Goal: Register for event/course

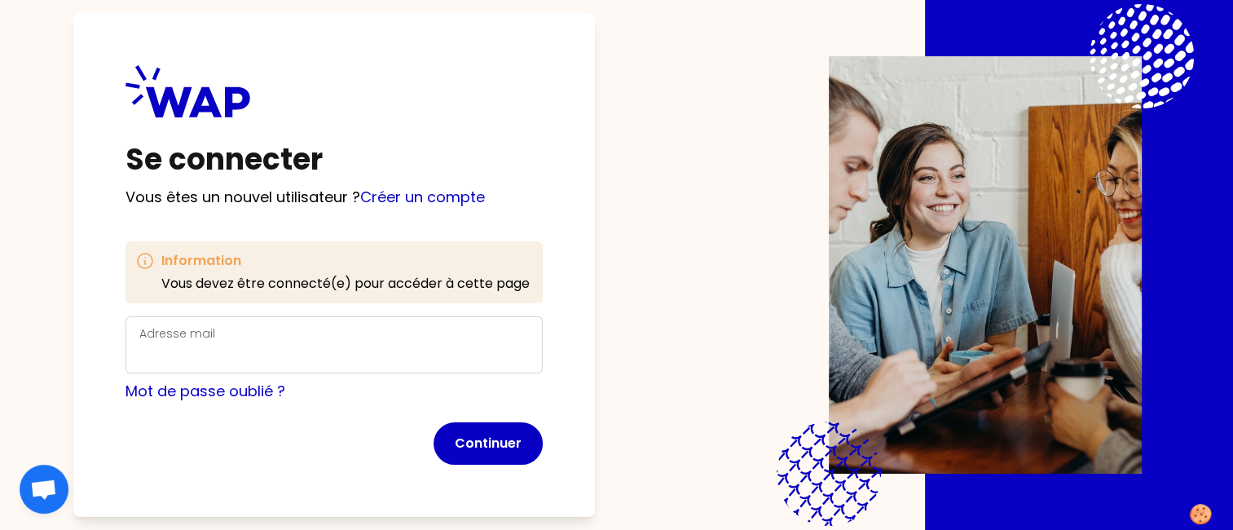
click at [227, 327] on div "Adresse mail" at bounding box center [334, 345] width 390 height 42
click at [221, 354] on input "Adresse mail" at bounding box center [334, 354] width 390 height 23
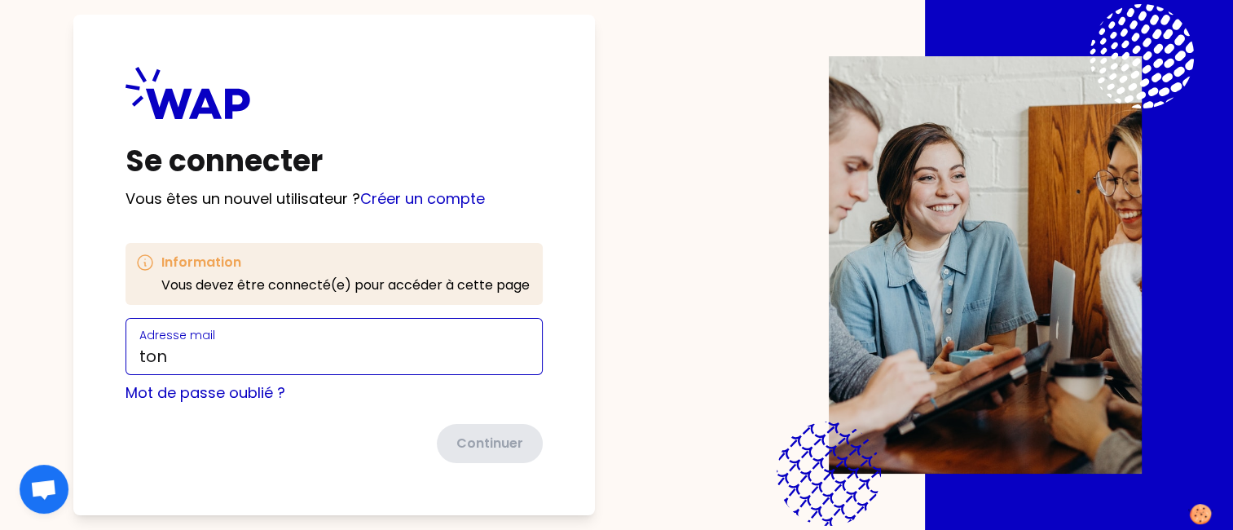
type input "[EMAIL_ADDRESS][DOMAIN_NAME]"
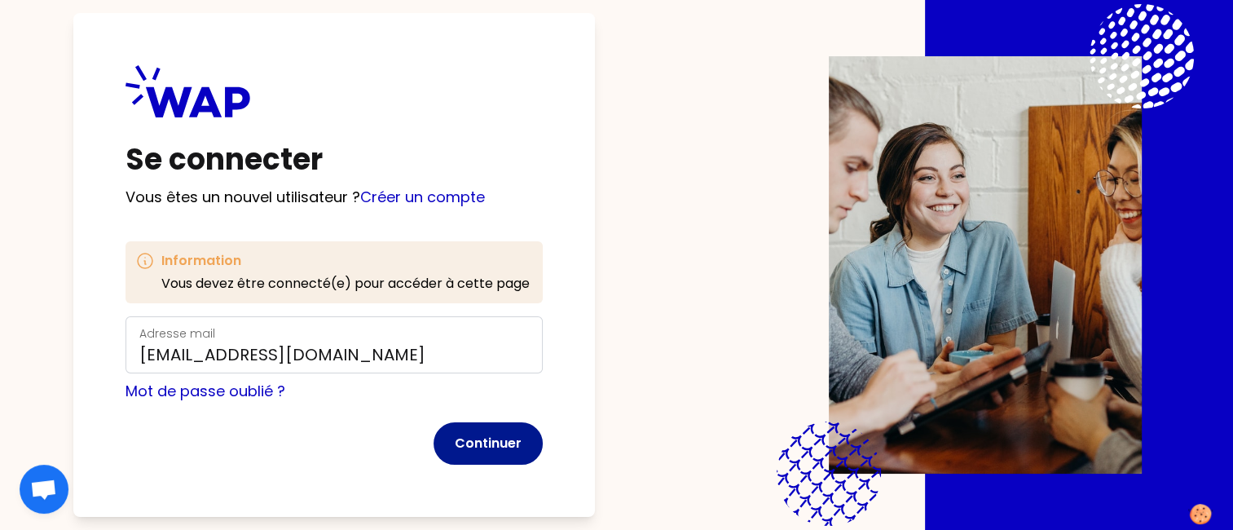
click at [469, 445] on button "Continuer" at bounding box center [488, 443] width 109 height 42
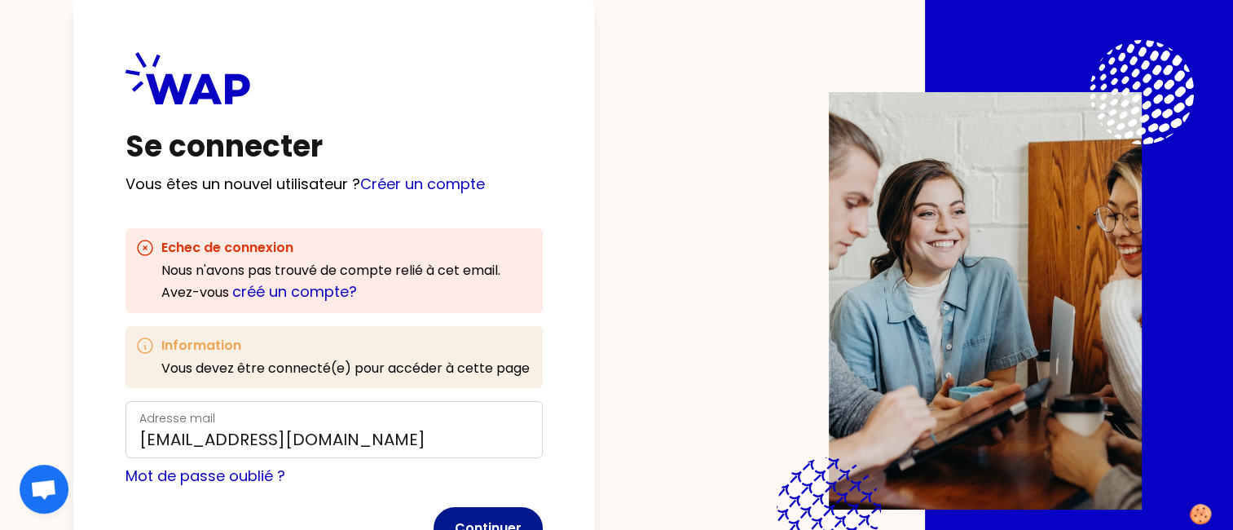
click at [505, 517] on button "Continuer" at bounding box center [488, 528] width 109 height 42
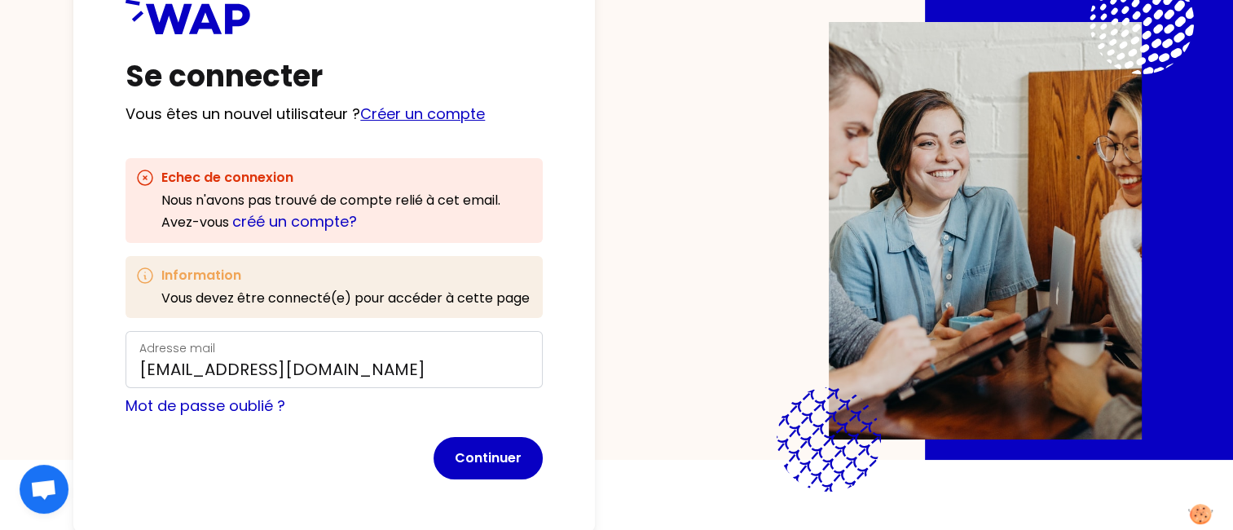
click at [410, 113] on link "Créer un compte" at bounding box center [422, 113] width 125 height 20
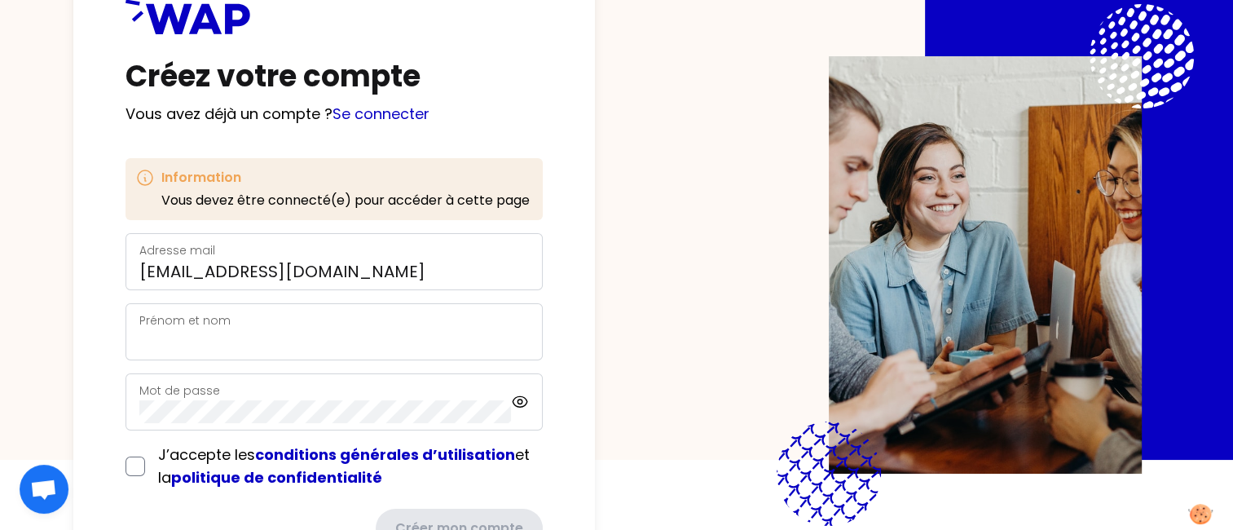
click at [287, 315] on div "Prénom et nom" at bounding box center [334, 331] width 390 height 42
type input "T"
type input "[PERSON_NAME]"
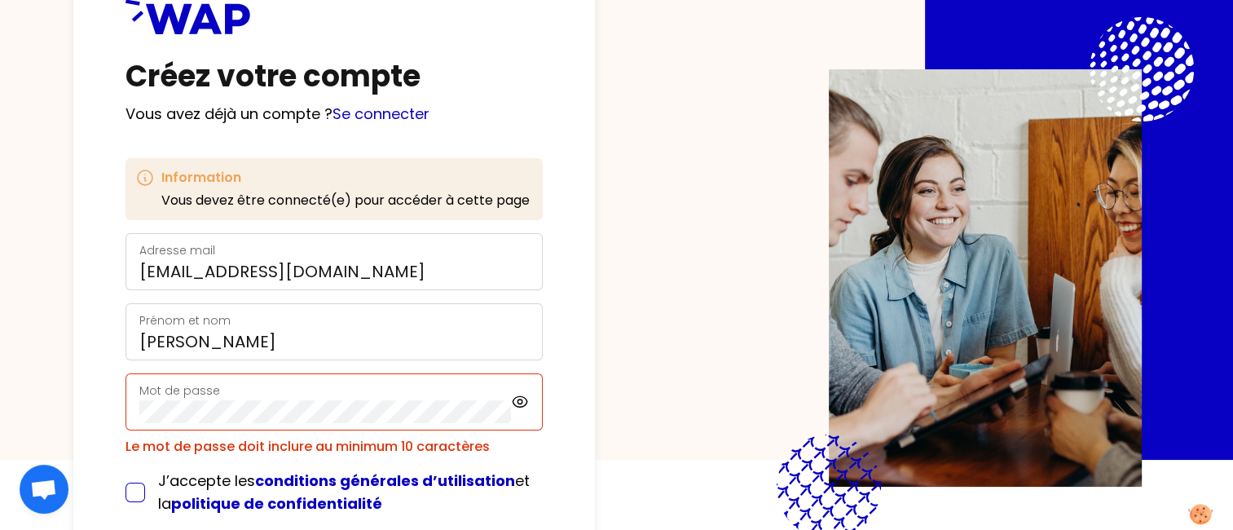
click at [138, 463] on form "Adresse mail [EMAIL_ADDRESS][DOMAIN_NAME] Prénom et nom [PERSON_NAME] Mot de pa…" at bounding box center [333, 403] width 417 height 341
click at [81, 406] on div "Créez votre compte Vous avez déjà un compte ? Se connecter Information Vous dev…" at bounding box center [334, 278] width 522 height 696
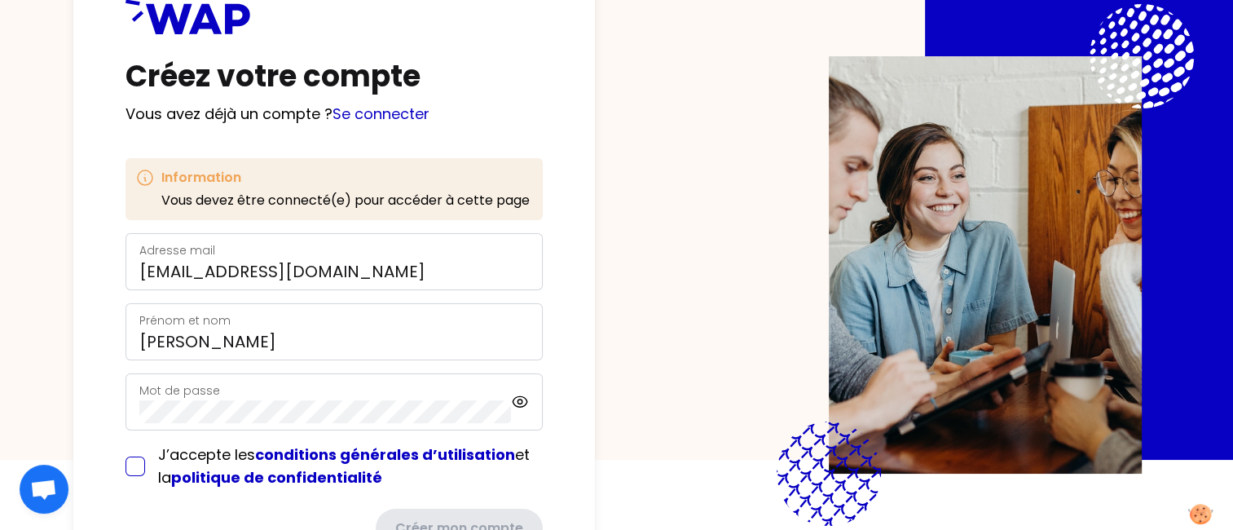
click at [135, 461] on input "checkbox" at bounding box center [135, 466] width 20 height 20
checkbox input "true"
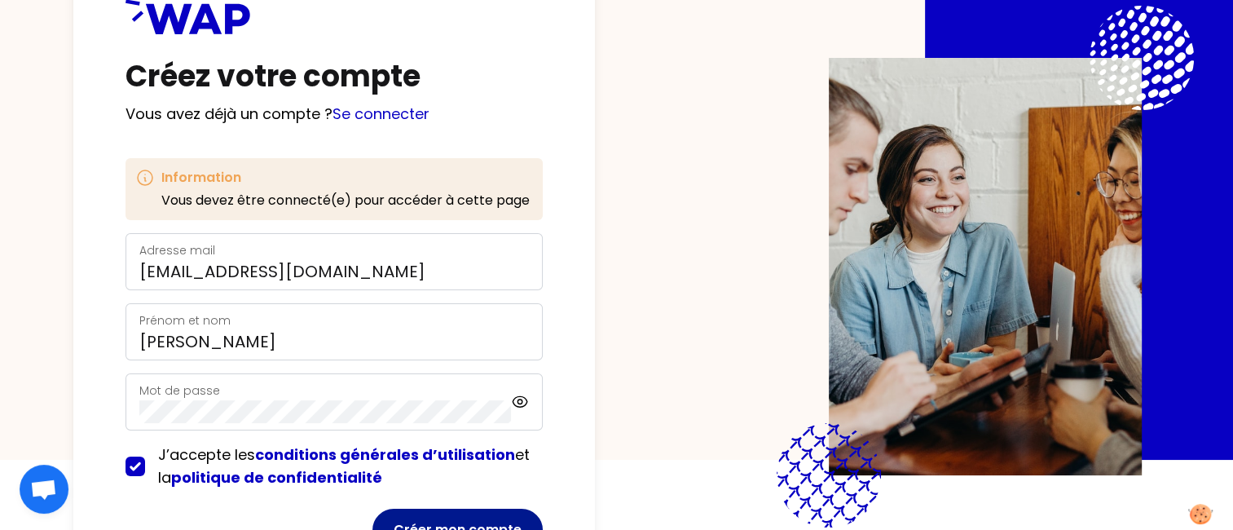
click at [442, 511] on button "Créer mon compte" at bounding box center [457, 529] width 170 height 42
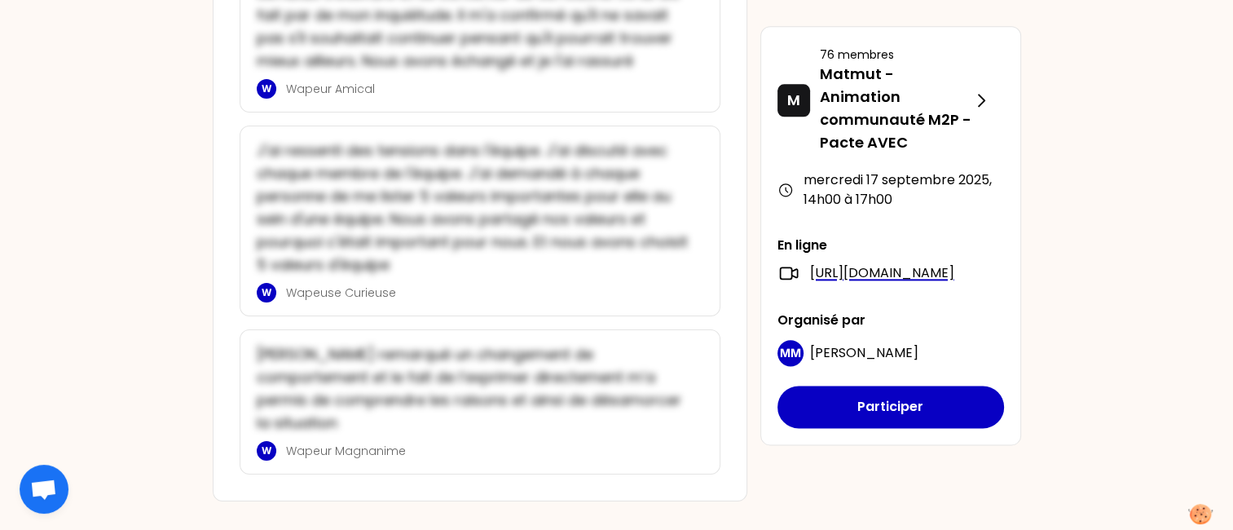
scroll to position [1971, 0]
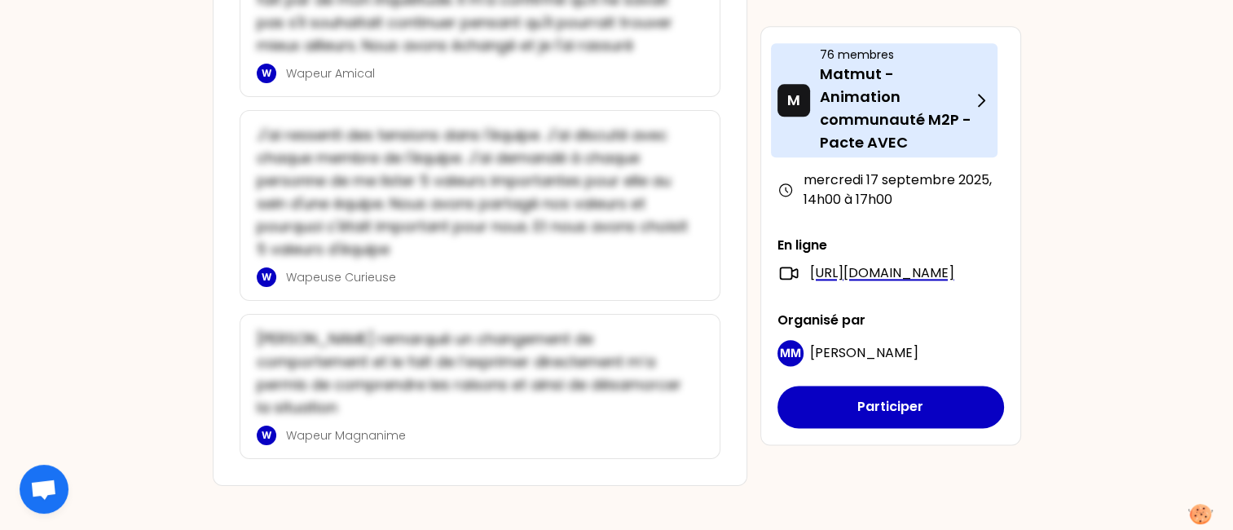
click at [981, 101] on icon at bounding box center [982, 100] width 6 height 11
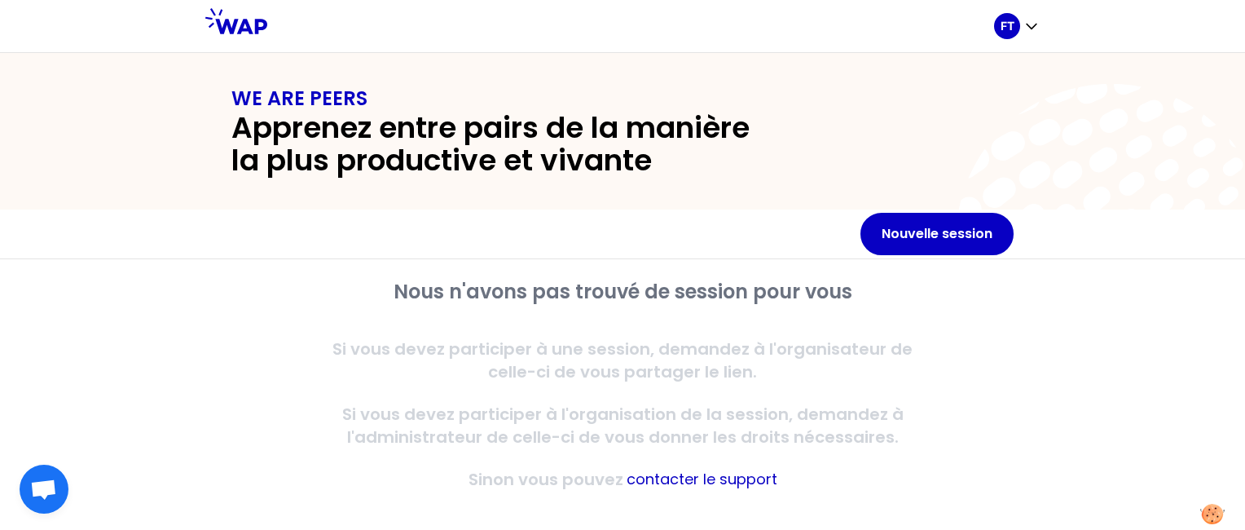
click at [981, 101] on h1 "WE ARE PEERS" at bounding box center [622, 99] width 782 height 26
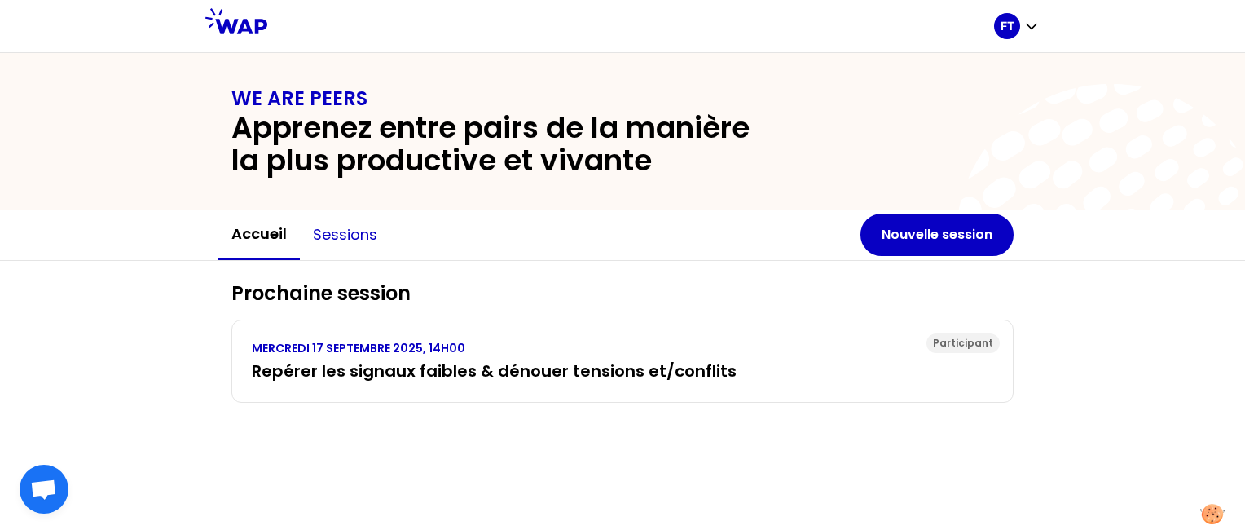
click at [358, 233] on button "Sessions" at bounding box center [345, 234] width 90 height 49
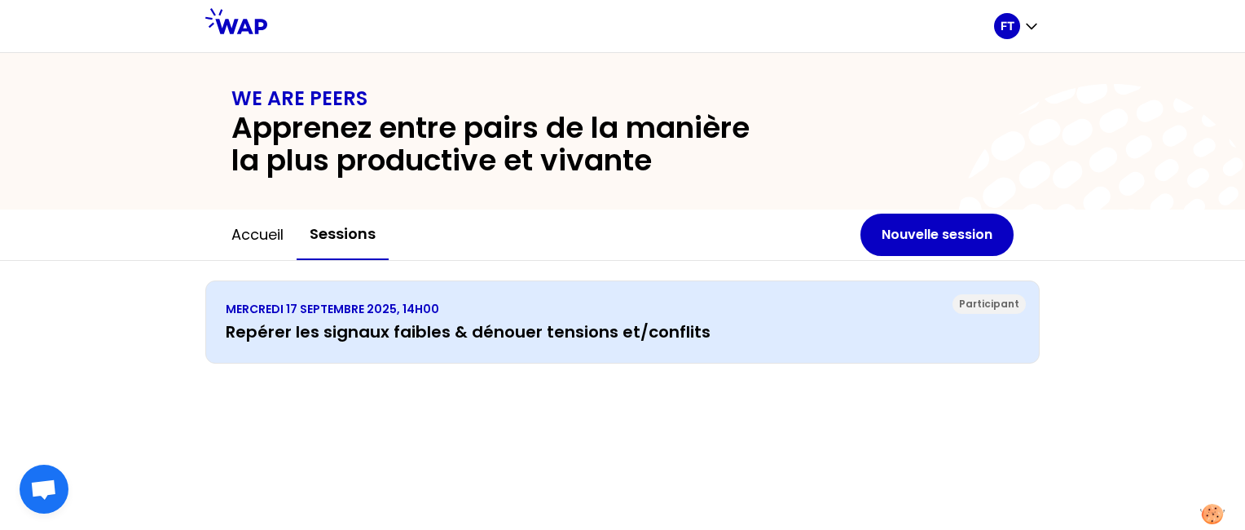
click at [350, 330] on h3 "Repérer les signaux faibles & dénouer tensions et/conflits" at bounding box center [623, 331] width 794 height 23
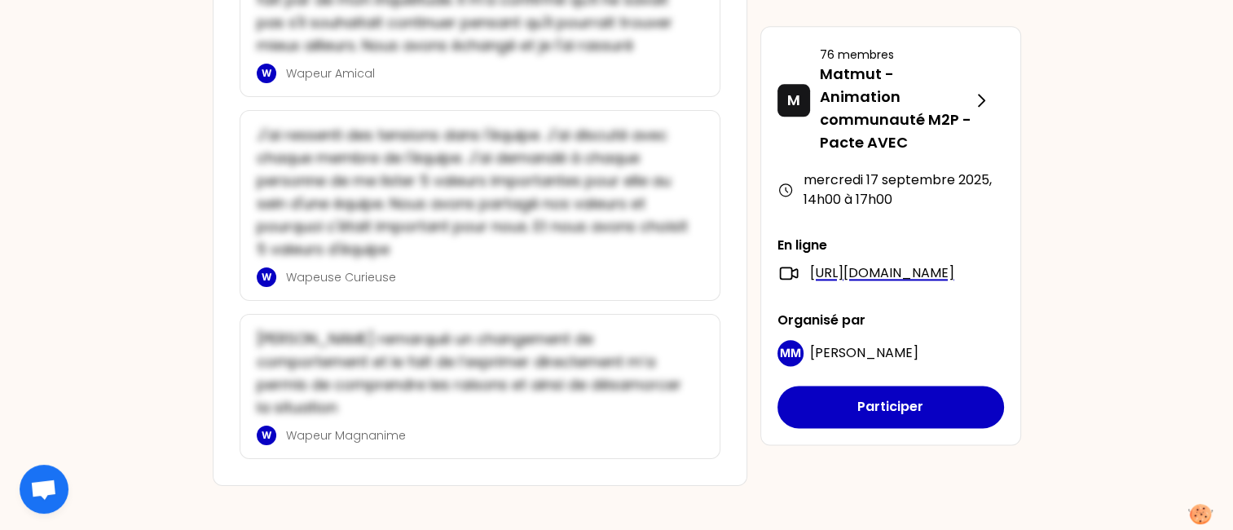
scroll to position [1068, 0]
